Goal: Information Seeking & Learning: Find specific fact

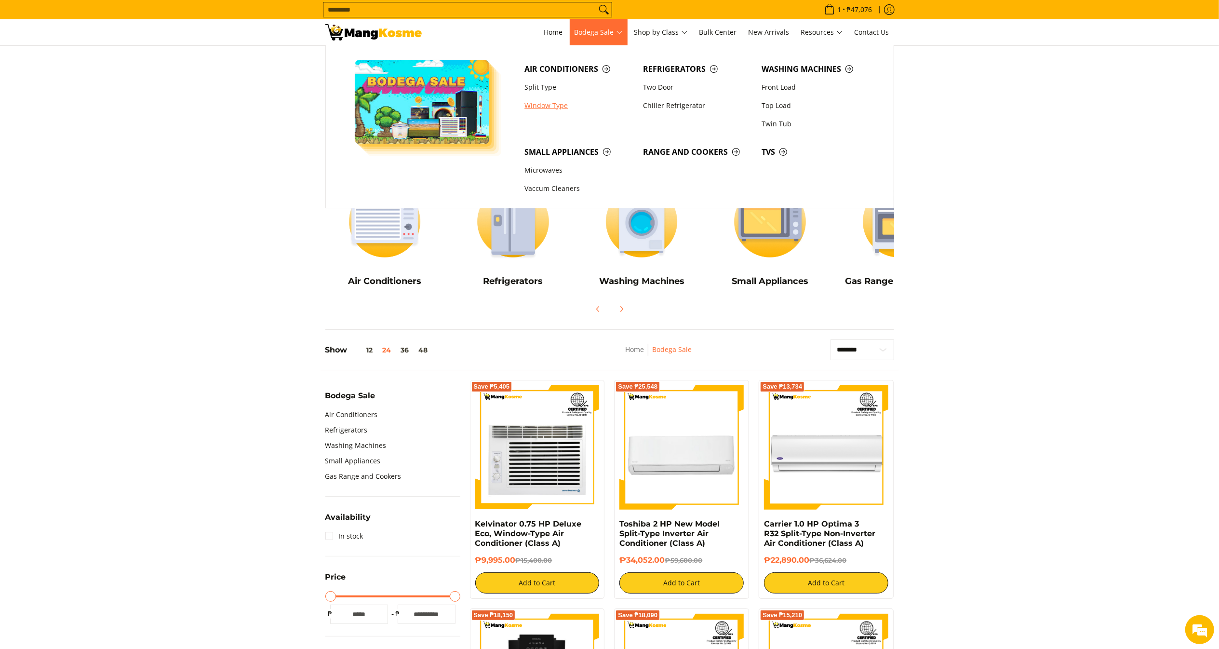
click at [548, 113] on link "Window Type" at bounding box center [579, 105] width 119 height 18
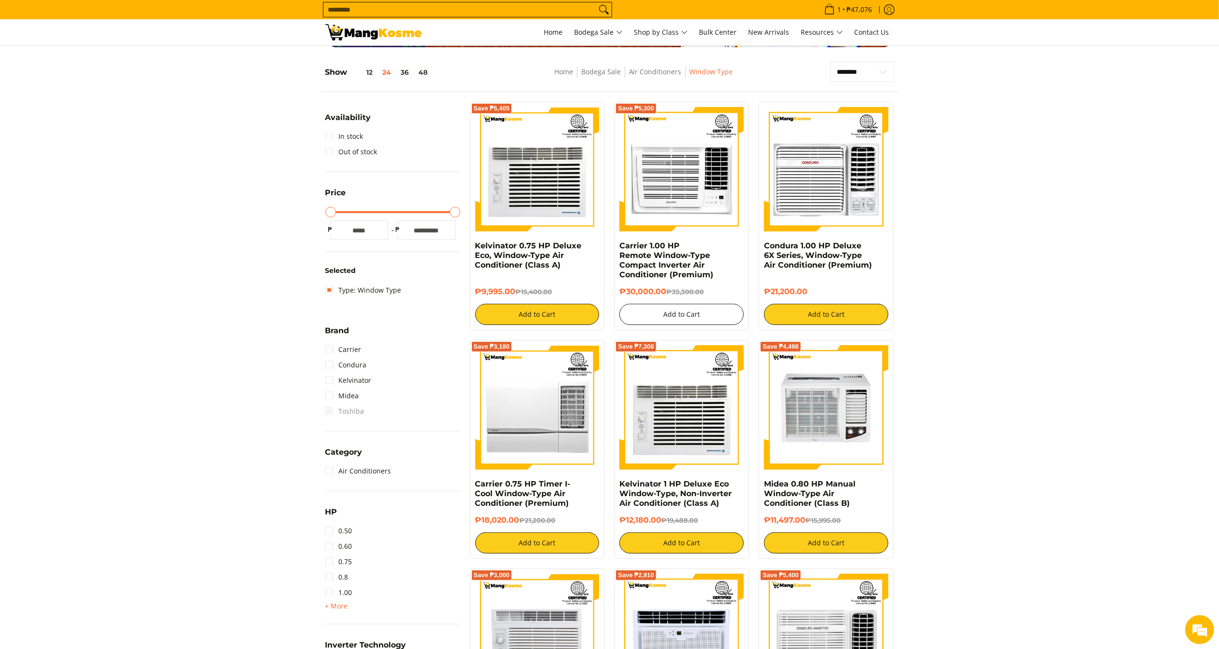
scroll to position [214, 0]
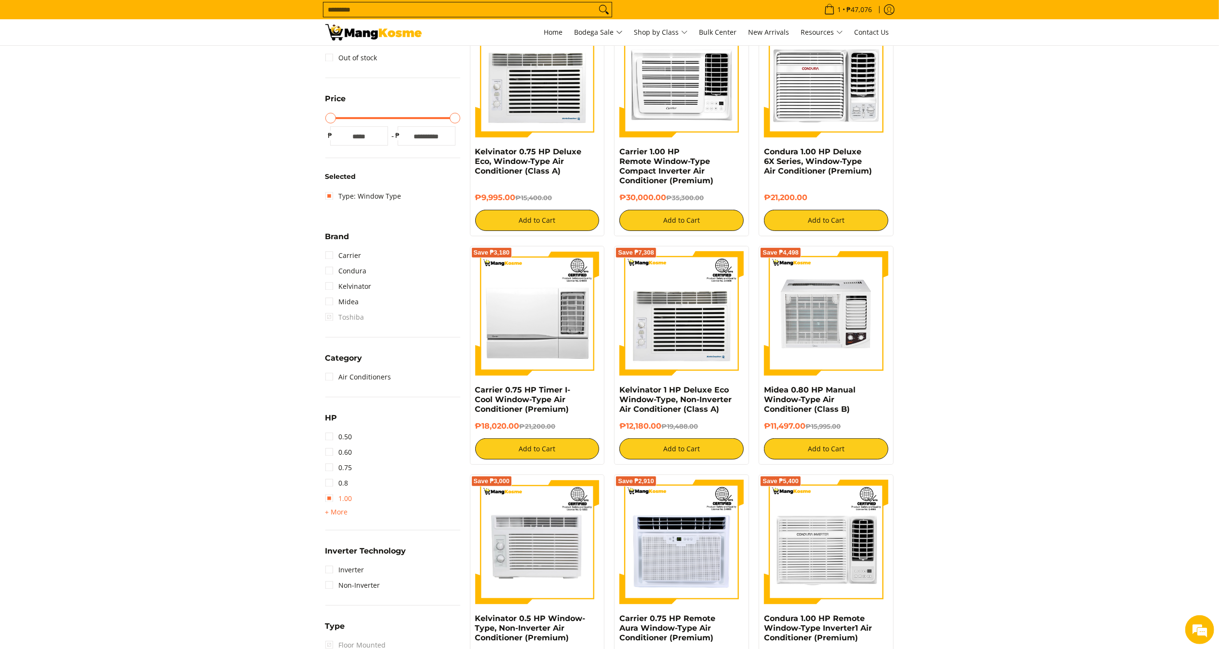
click at [345, 501] on link "1.00" at bounding box center [338, 498] width 27 height 15
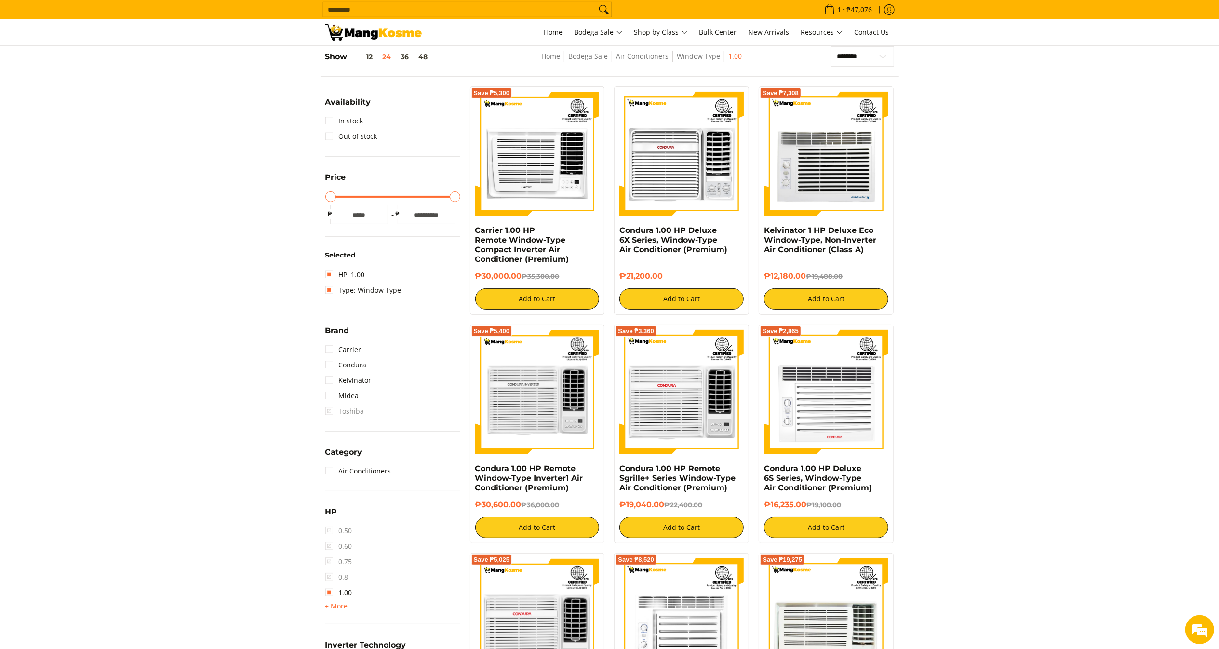
click at [434, 5] on input "Search..." at bounding box center [459, 9] width 273 height 14
paste input "*******"
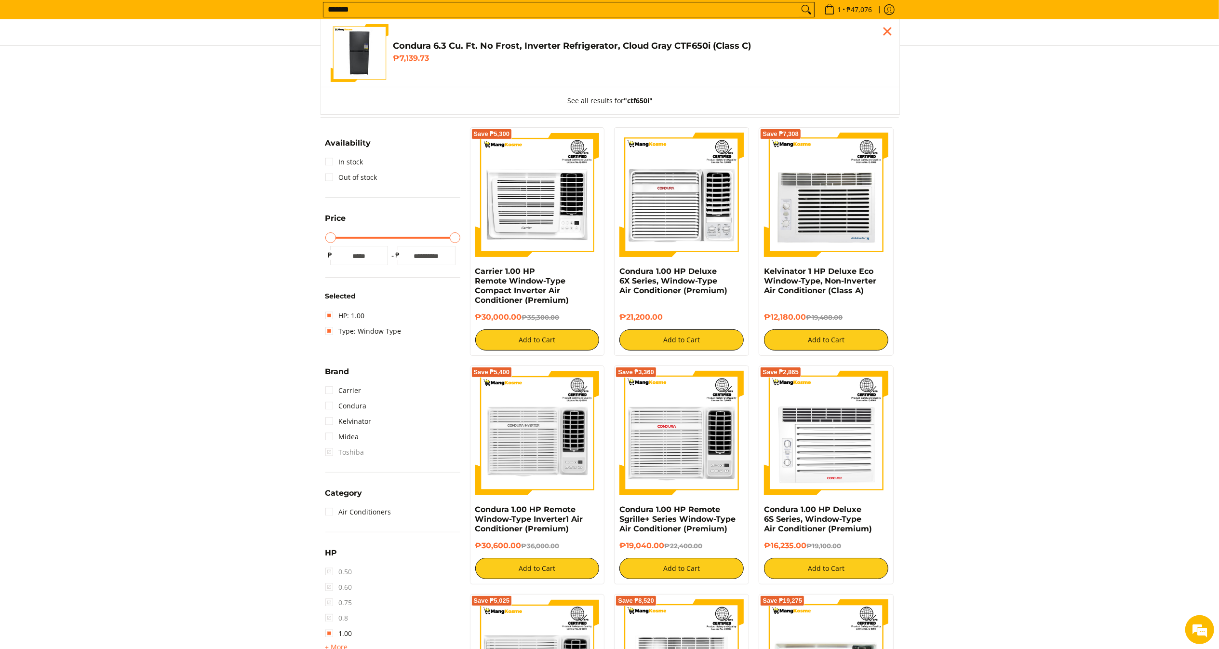
type input "*******"
click at [515, 44] on h4 "Condura 6.3 Cu. Ft. No Frost, Inverter Refrigerator, Cloud Gray CTF650i (Class …" at bounding box center [641, 45] width 497 height 11
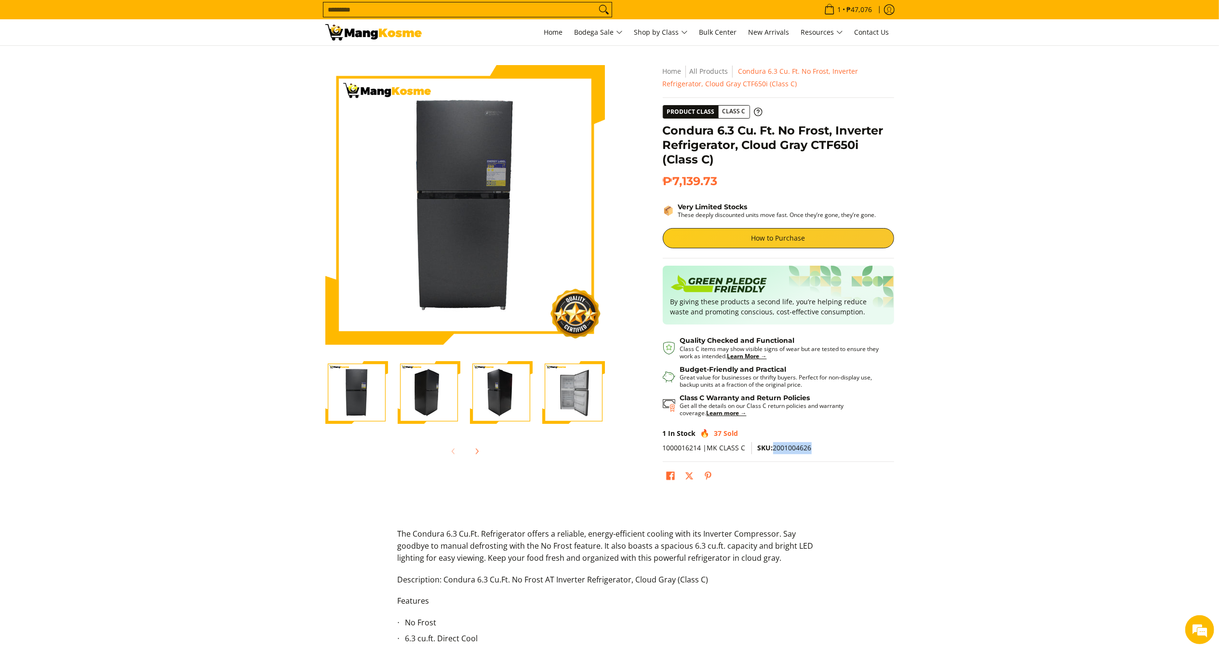
drag, startPoint x: 770, startPoint y: 444, endPoint x: 822, endPoint y: 451, distance: 52.6
click at [822, 451] on p "1000016214 |MK CLASS C SKU: 2001004626" at bounding box center [778, 452] width 231 height 20
copy span "2001004626"
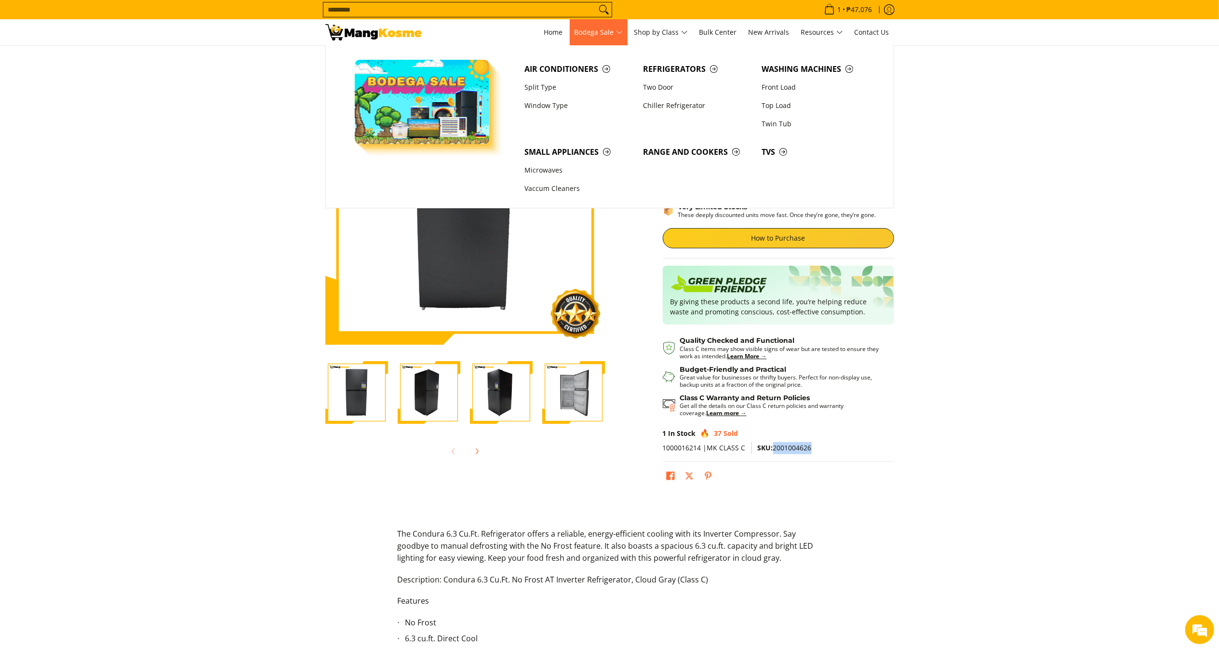
click at [593, 37] on span "Bodega Sale" at bounding box center [599, 33] width 48 height 12
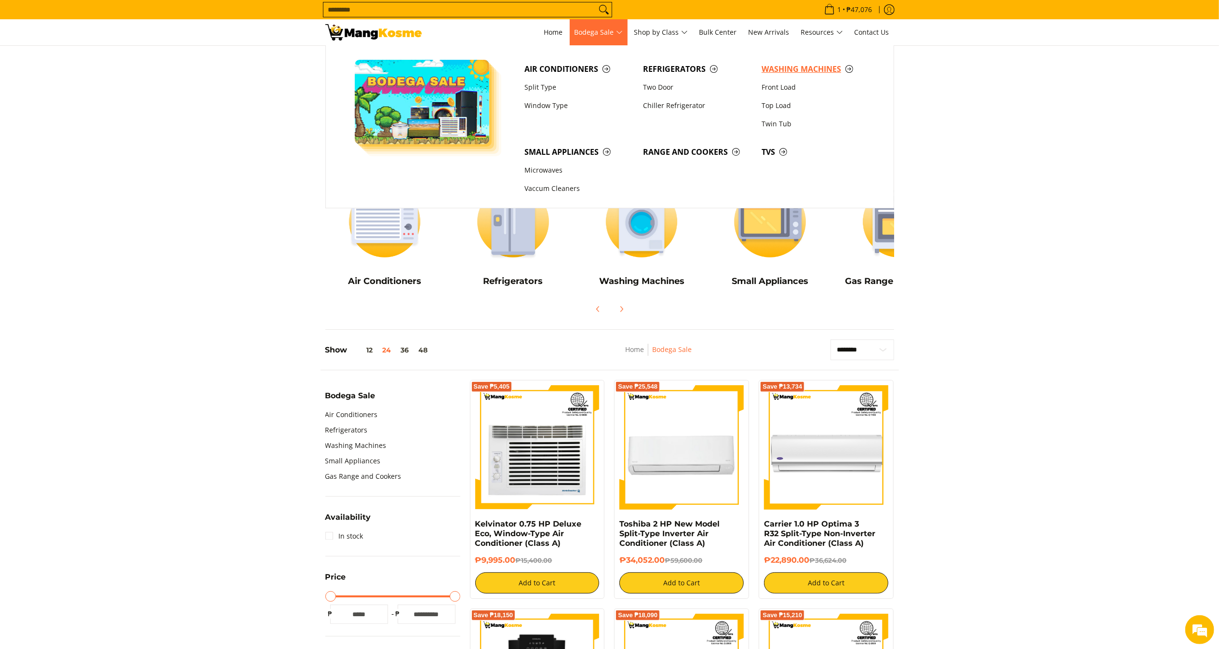
click at [802, 67] on span "Washing Machines" at bounding box center [816, 69] width 109 height 12
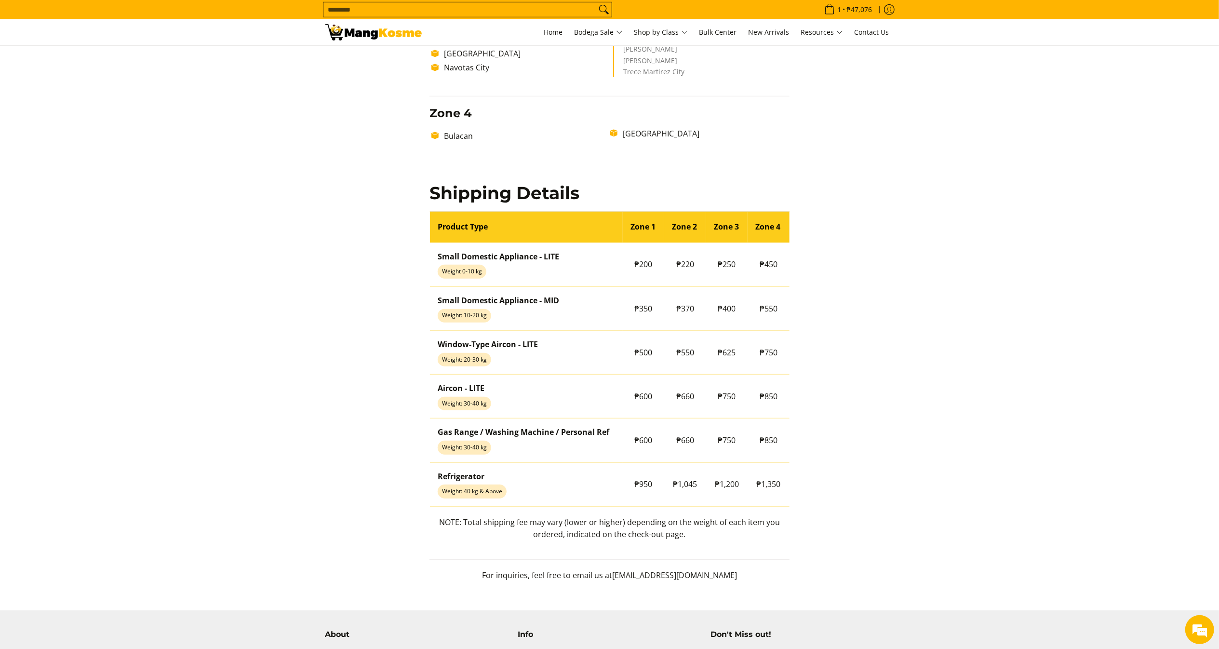
scroll to position [707, 0]
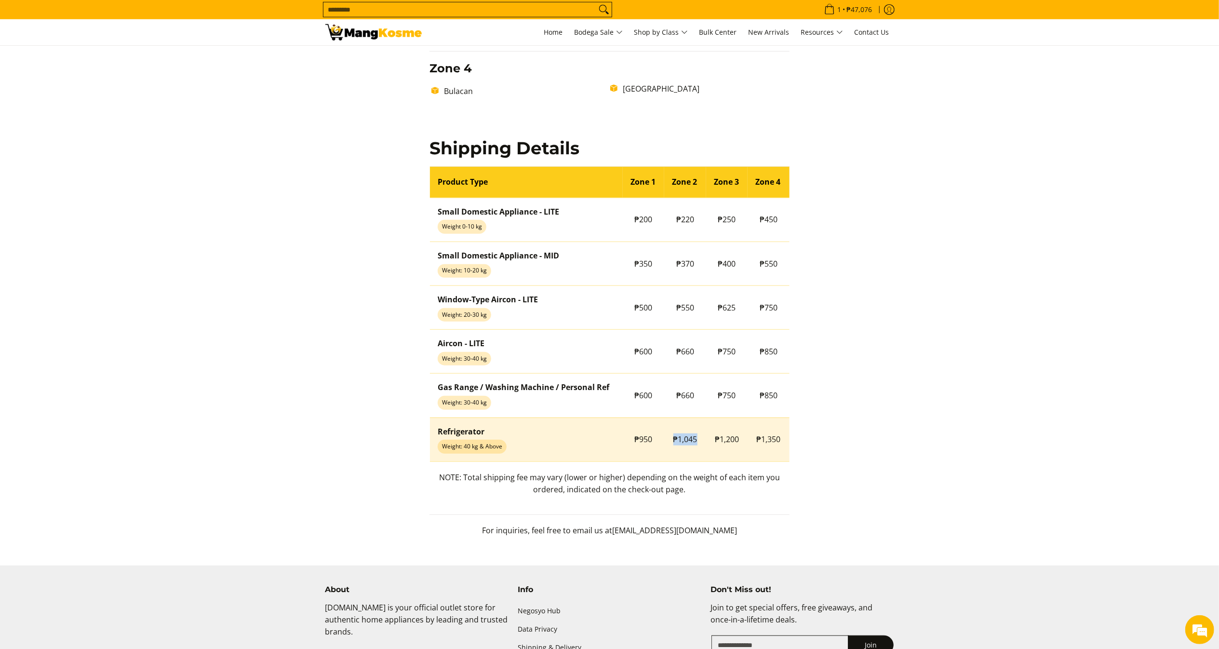
drag, startPoint x: 672, startPoint y: 435, endPoint x: 700, endPoint y: 444, distance: 29.3
click at [700, 444] on td "₱1,045" at bounding box center [685, 440] width 42 height 44
copy span "₱1,045"
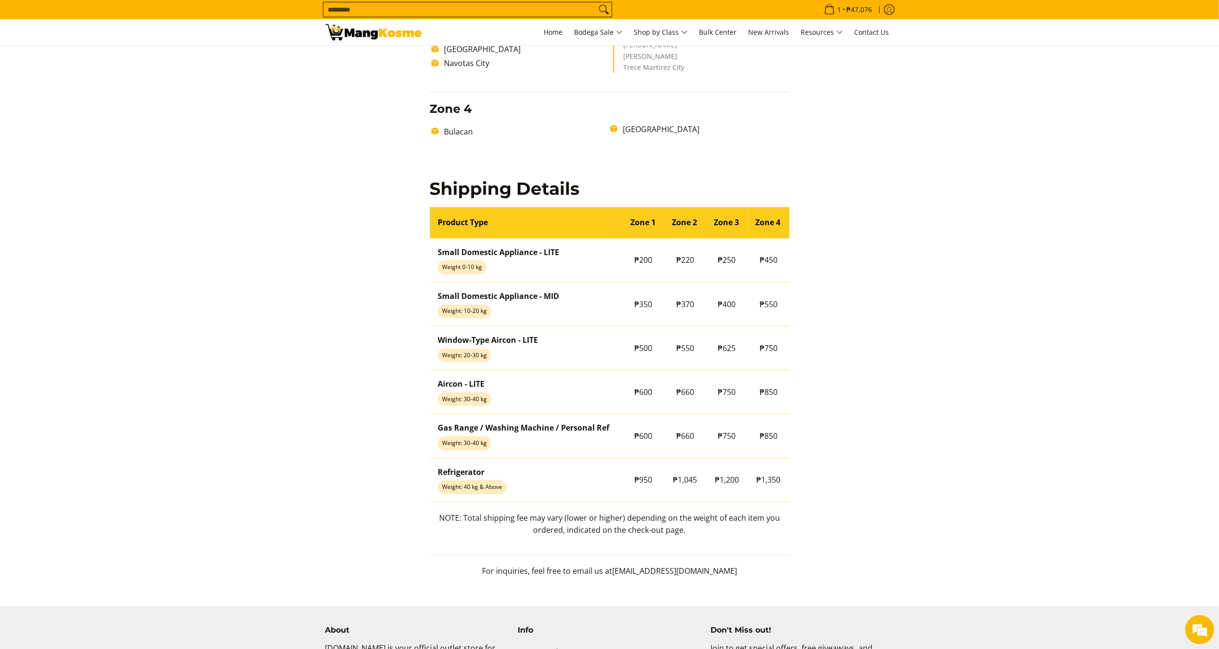
scroll to position [672, 0]
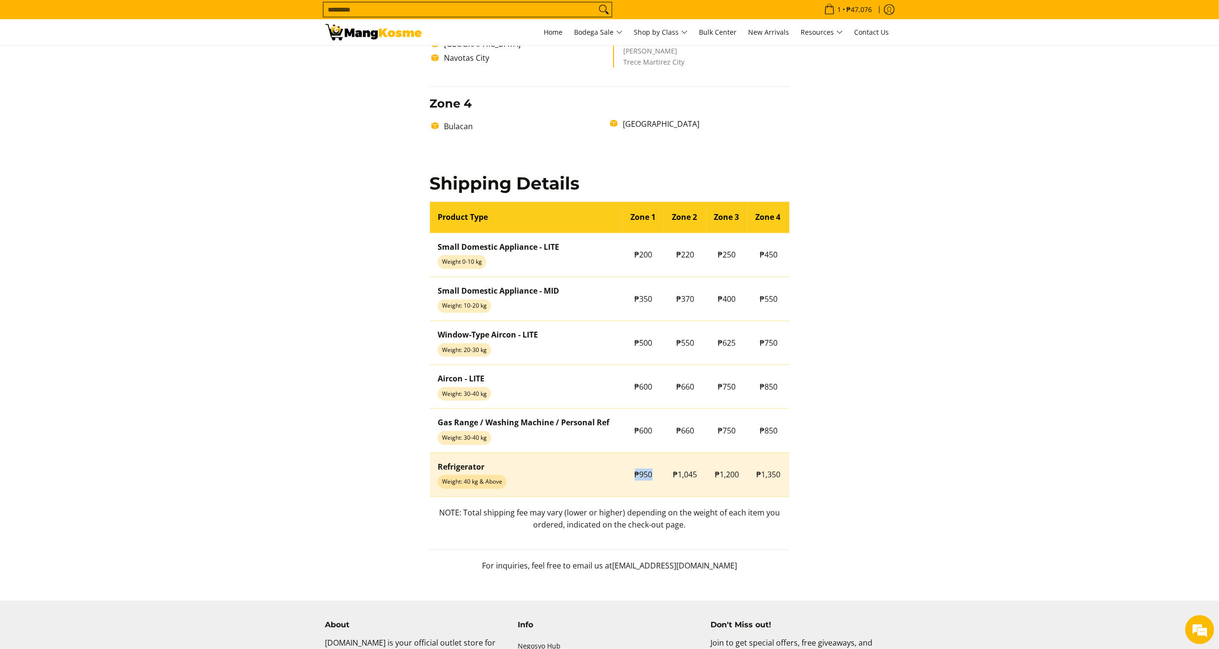
drag, startPoint x: 630, startPoint y: 482, endPoint x: 662, endPoint y: 475, distance: 33.5
click at [662, 475] on td "₱950" at bounding box center [644, 475] width 42 height 44
copy span "₱950"
